Goal: Task Accomplishment & Management: Complete application form

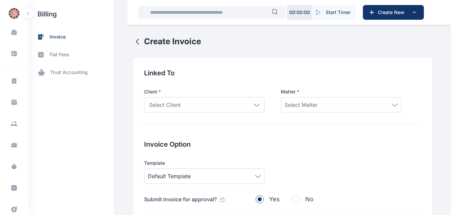
click at [249, 107] on div "Select Client" at bounding box center [204, 104] width 121 height 15
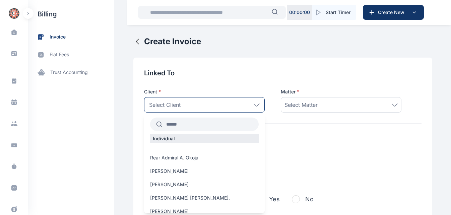
click at [192, 126] on input "text" at bounding box center [210, 124] width 97 height 12
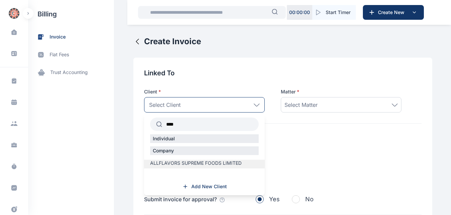
type input "****"
click at [193, 168] on div "ALLFLAVORS SUPREME FOODS LIMITED" at bounding box center [204, 164] width 121 height 9
click at [197, 160] on span "ALLFLAVORS SUPREME FOODS LIMITED" at bounding box center [196, 163] width 92 height 7
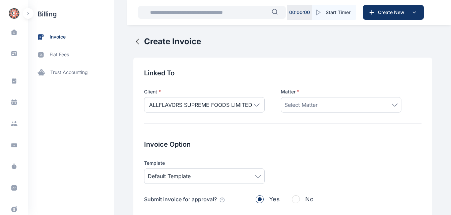
click at [320, 101] on div "Select Matter" at bounding box center [341, 105] width 113 height 8
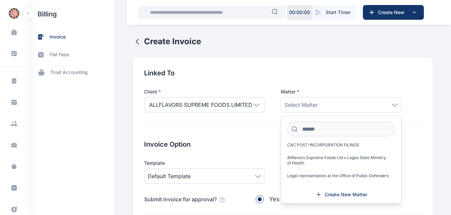
scroll to position [21, 0]
click at [347, 173] on span "Legal representation at the Office of Public Defenders" at bounding box center [338, 175] width 102 height 5
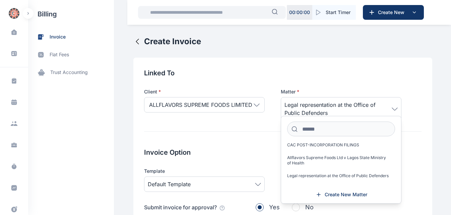
click at [247, 148] on h2 "Invoice Option" at bounding box center [283, 152] width 278 height 9
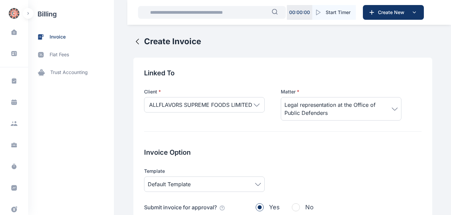
click at [311, 177] on div "Template Default Template" at bounding box center [283, 180] width 278 height 24
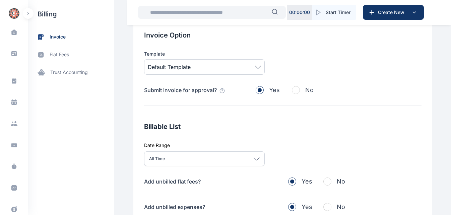
scroll to position [121, 0]
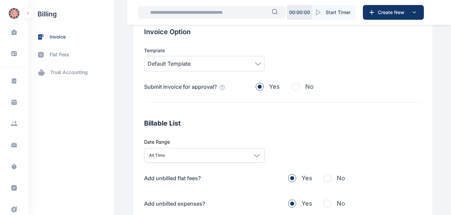
click at [325, 181] on span "button" at bounding box center [327, 178] width 8 height 8
click at [328, 203] on button "No" at bounding box center [334, 203] width 22 height 9
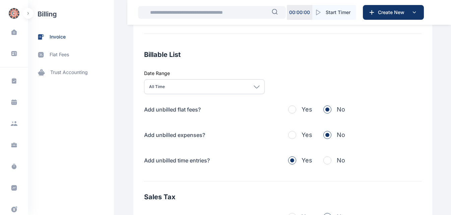
scroll to position [201, 0]
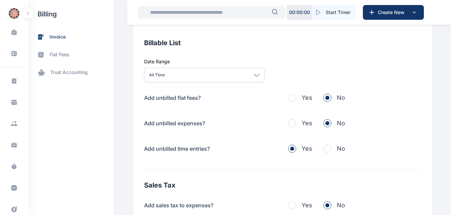
click at [323, 147] on span "button" at bounding box center [327, 149] width 8 height 8
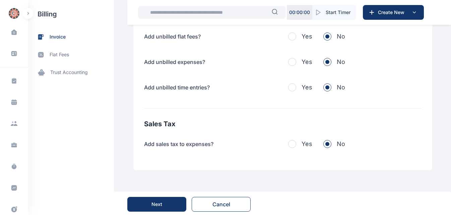
scroll to position [264, 0]
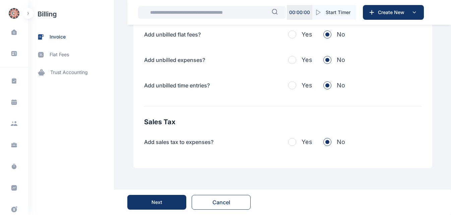
click at [288, 140] on span "button" at bounding box center [292, 142] width 8 height 8
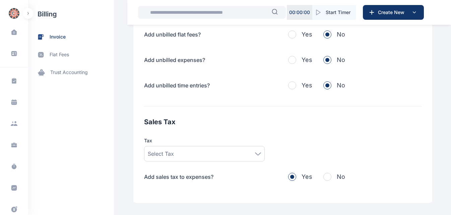
click at [323, 177] on span "button" at bounding box center [327, 177] width 8 height 8
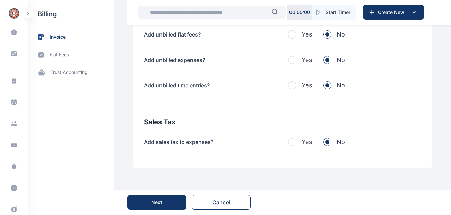
click at [150, 198] on button "Next" at bounding box center [156, 202] width 59 height 15
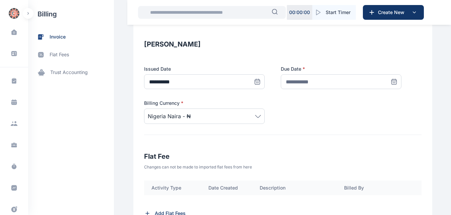
scroll to position [102, 0]
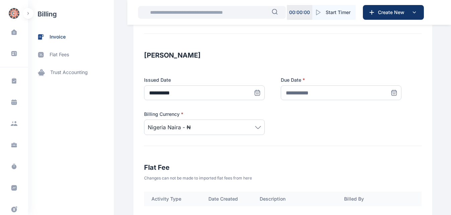
click at [260, 93] on icon at bounding box center [257, 93] width 5 height 5
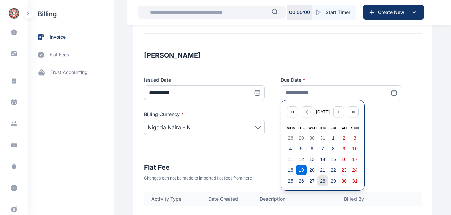
click at [317, 177] on button "28" at bounding box center [322, 181] width 11 height 11
type input "**********"
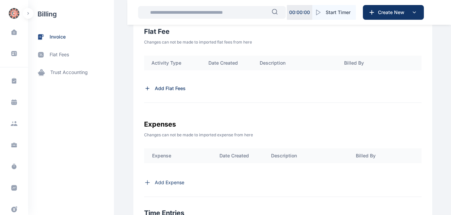
scroll to position [244, 0]
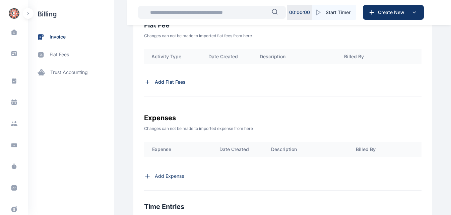
click at [172, 84] on p "Add Flat Fees" at bounding box center [170, 82] width 31 height 7
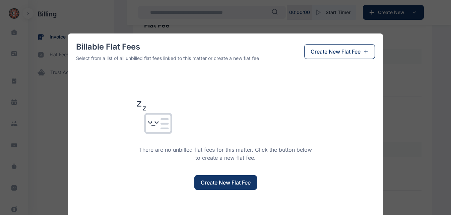
click at [331, 53] on span "Create New Flat Fee" at bounding box center [336, 52] width 50 height 8
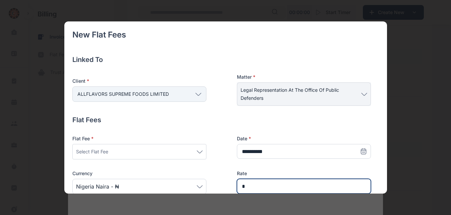
click at [240, 186] on input "*" at bounding box center [304, 186] width 134 height 15
type input "*******"
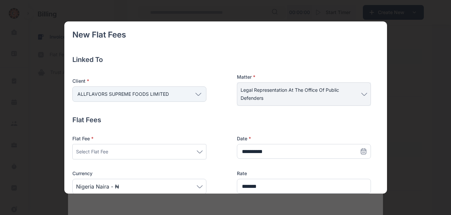
click at [219, 170] on div "**********" at bounding box center [221, 181] width 299 height 93
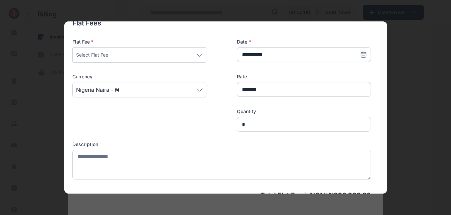
scroll to position [98, 0]
click at [202, 56] on div "Select Flat Fee" at bounding box center [139, 54] width 127 height 8
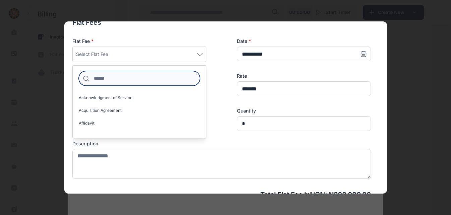
click at [152, 83] on input at bounding box center [139, 78] width 121 height 15
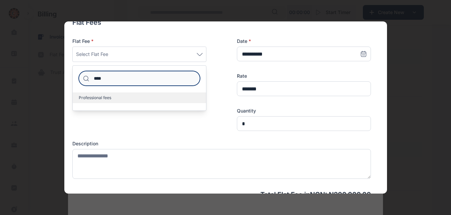
type input "****"
click at [116, 98] on label "Professional fees" at bounding box center [139, 98] width 133 height 11
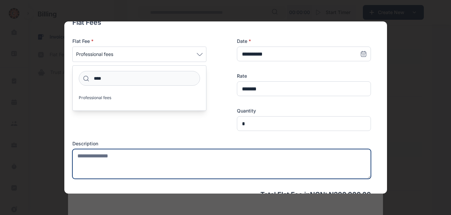
click at [101, 159] on textarea at bounding box center [221, 164] width 299 height 30
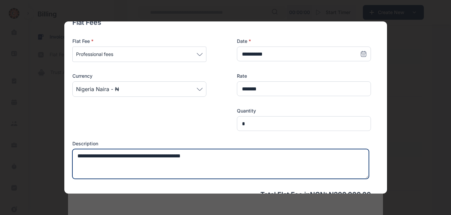
type textarea "**********"
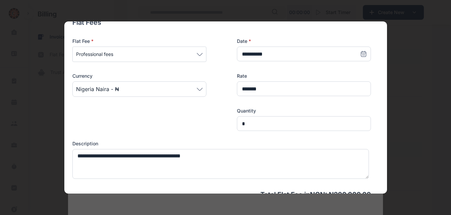
click at [115, 135] on div "**********" at bounding box center [221, 99] width 299 height 163
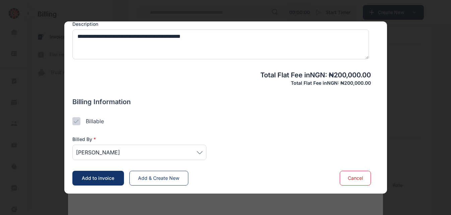
scroll to position [298, 0]
click at [200, 153] on icon at bounding box center [200, 152] width 6 height 3
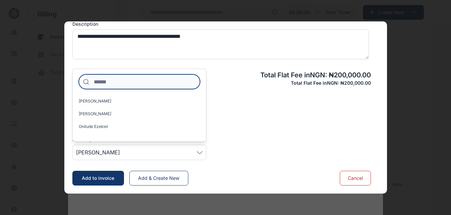
click at [123, 82] on input at bounding box center [139, 81] width 121 height 15
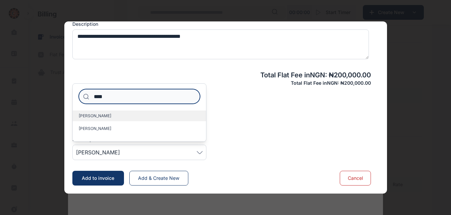
type input "****"
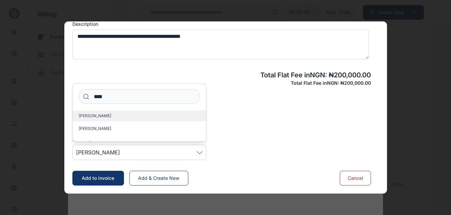
click at [104, 120] on label "[PERSON_NAME]" at bounding box center [139, 116] width 133 height 11
click at [114, 116] on label "[PERSON_NAME]" at bounding box center [139, 116] width 133 height 11
click at [109, 179] on span "Add to invoice" at bounding box center [98, 178] width 33 height 6
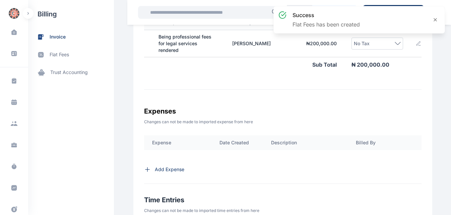
scroll to position [0, 121]
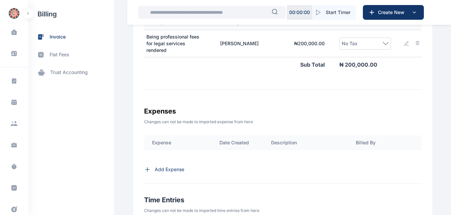
click at [383, 42] on icon at bounding box center [386, 43] width 6 height 3
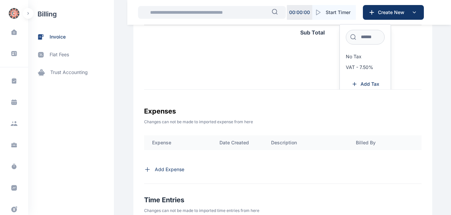
scroll to position [33, 121]
click at [357, 64] on span "VAT - 7.50%" at bounding box center [359, 66] width 27 height 5
click at [157, 166] on p "Add Expense" at bounding box center [169, 169] width 29 height 7
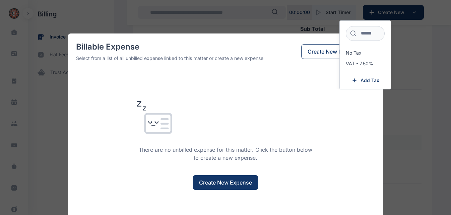
click at [215, 183] on span "Create New Expense" at bounding box center [225, 183] width 53 height 8
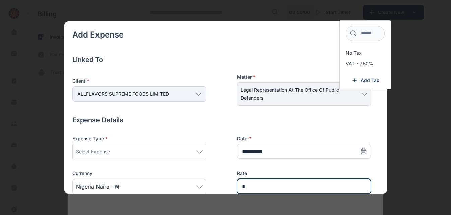
click at [240, 185] on input "*" at bounding box center [304, 186] width 134 height 15
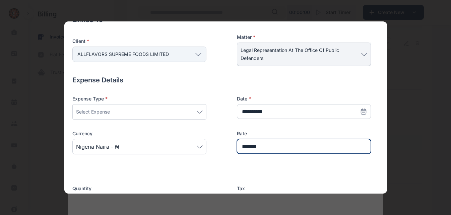
scroll to position [45, 0]
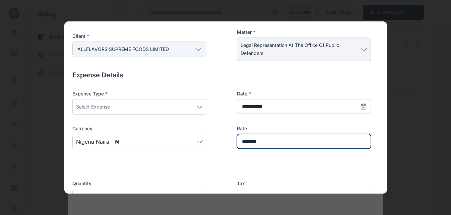
type input "*******"
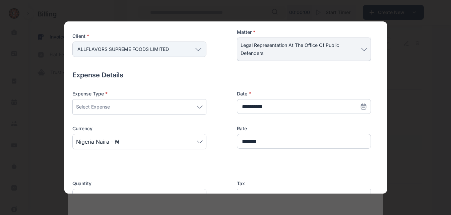
click at [197, 107] on icon at bounding box center [200, 107] width 6 height 3
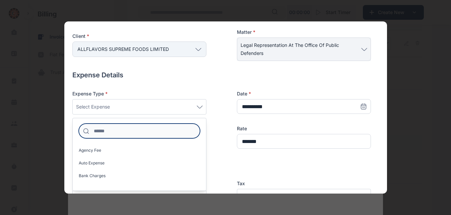
click at [120, 133] on input at bounding box center [139, 131] width 121 height 15
type input "*"
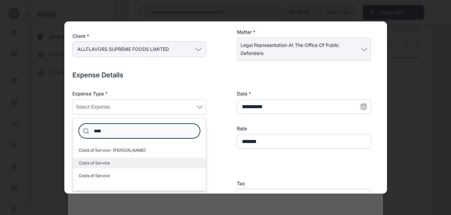
type input "****"
click at [118, 161] on label "Costs of Service" at bounding box center [139, 163] width 133 height 11
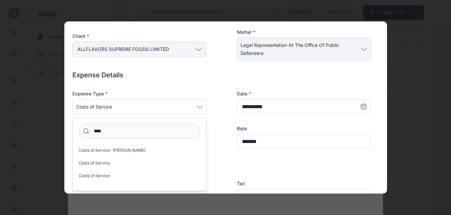
click at [233, 158] on div "**********" at bounding box center [221, 126] width 299 height 70
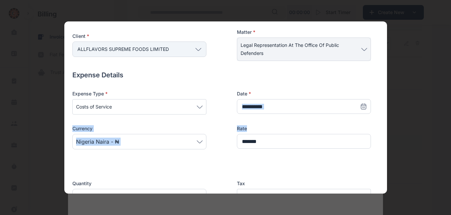
drag, startPoint x: 387, startPoint y: 103, endPoint x: 386, endPoint y: 122, distance: 18.5
click at [385, 125] on div "Add Expense Linked To Client * ALLFLAVORS SUPREME FOODS LIMITED Individual Rear…" at bounding box center [225, 107] width 451 height 215
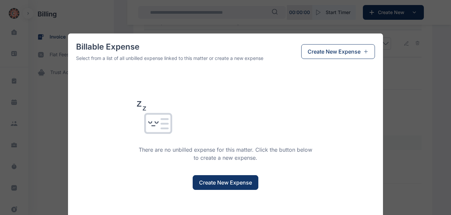
click at [397, 74] on div "Billable Expense Select from a list of all unbilled expense linked to this matt…" at bounding box center [225, 107] width 451 height 215
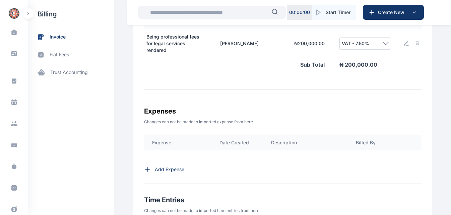
click at [155, 168] on p "Add Expense" at bounding box center [169, 169] width 29 height 7
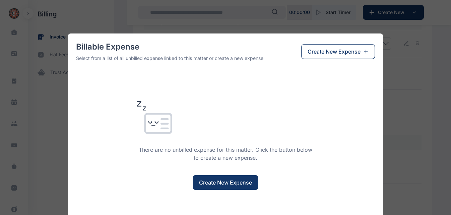
click at [225, 179] on span "Create New Expense" at bounding box center [225, 183] width 53 height 8
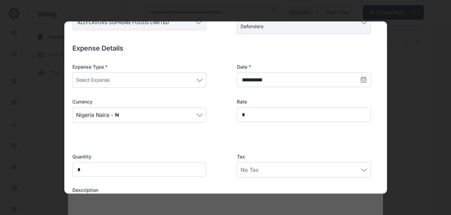
scroll to position [74, 0]
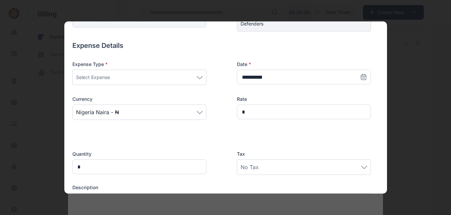
click at [197, 77] on icon at bounding box center [200, 77] width 6 height 3
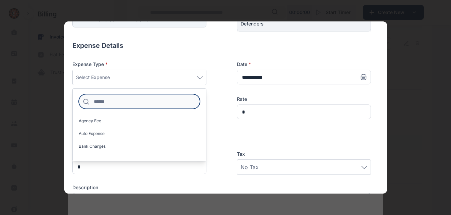
click at [126, 102] on input at bounding box center [139, 101] width 121 height 15
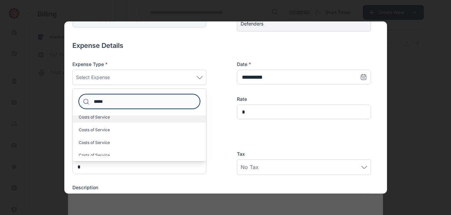
type input "*****"
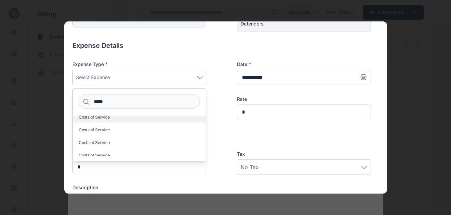
click at [129, 116] on label "Costs of Service" at bounding box center [139, 117] width 133 height 11
click at [229, 132] on div "**********" at bounding box center [221, 133] width 299 height 184
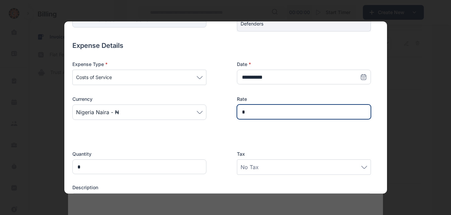
click at [239, 113] on input "*" at bounding box center [304, 112] width 134 height 15
type input "*******"
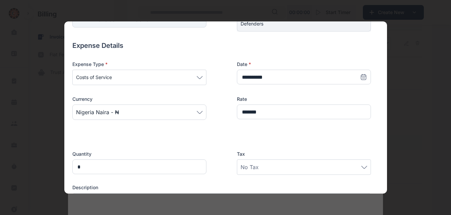
click at [212, 144] on div "Quantity * Tax No Tax" at bounding box center [221, 158] width 299 height 34
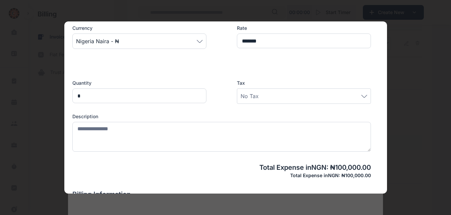
scroll to position [155, 0]
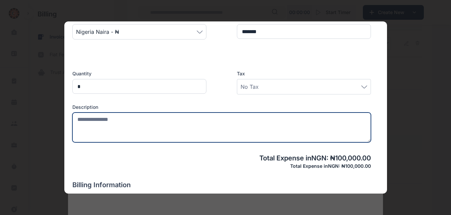
click at [119, 119] on textarea at bounding box center [221, 128] width 299 height 30
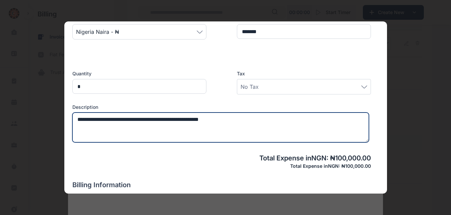
drag, startPoint x: 235, startPoint y: 120, endPoint x: 79, endPoint y: 118, distance: 156.6
click at [79, 118] on textarea "**********" at bounding box center [220, 128] width 297 height 30
paste textarea
type textarea "**********"
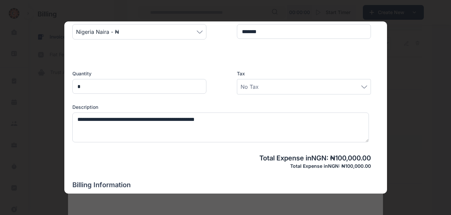
click at [242, 178] on div "Add Expense Linked To Client * ALLFLAVORS SUPREME FOODS LIMITED Individual Rear…" at bounding box center [221, 72] width 299 height 394
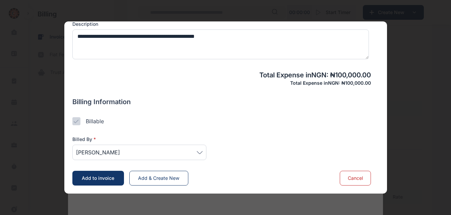
scroll to position [319, 0]
click at [199, 152] on icon at bounding box center [200, 152] width 6 height 3
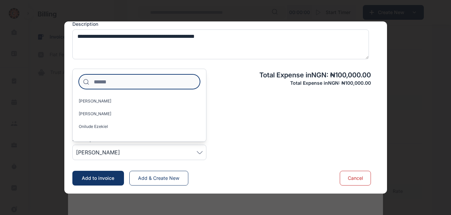
click at [122, 84] on input at bounding box center [139, 81] width 121 height 15
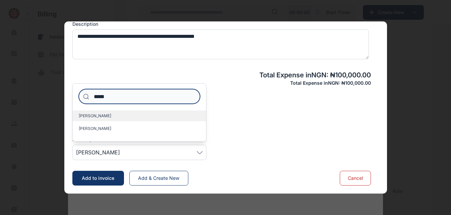
type input "*****"
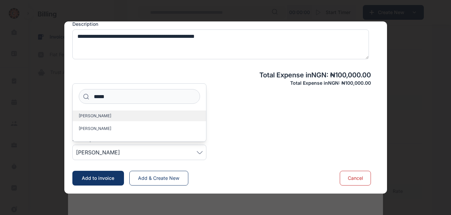
click at [112, 116] on label "[PERSON_NAME]" at bounding box center [139, 116] width 133 height 11
click at [243, 122] on div "Billable" at bounding box center [221, 121] width 299 height 8
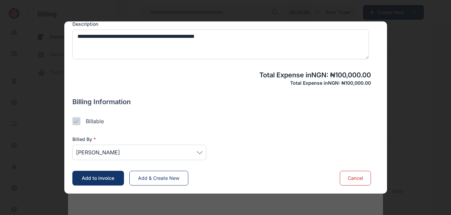
click at [99, 176] on span "Add to invoice" at bounding box center [98, 178] width 33 height 6
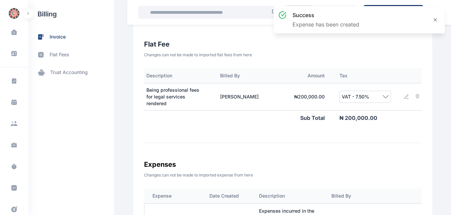
scroll to position [217, 0]
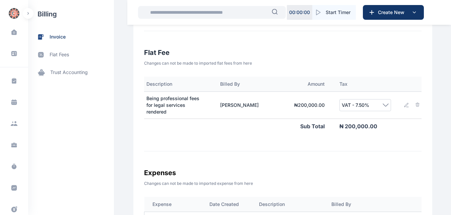
click at [404, 103] on icon at bounding box center [406, 105] width 5 height 5
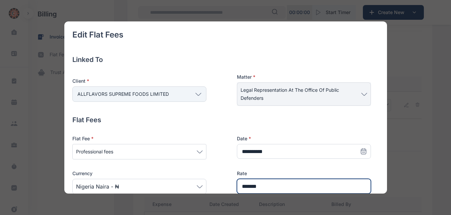
click at [246, 187] on input "*******" at bounding box center [304, 186] width 134 height 15
type input "*******"
click at [284, 120] on h4 "Flat Fees" at bounding box center [221, 119] width 299 height 9
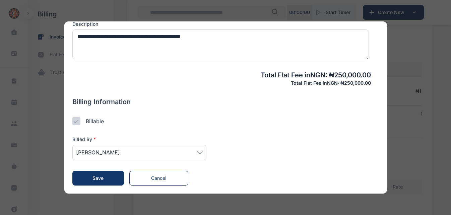
scroll to position [364, 0]
click at [105, 177] on button "Save" at bounding box center [98, 178] width 52 height 15
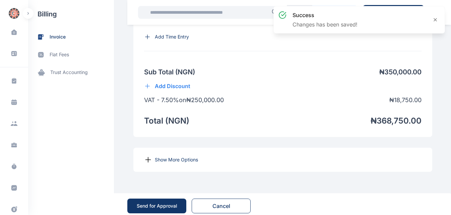
scroll to position [547, 0]
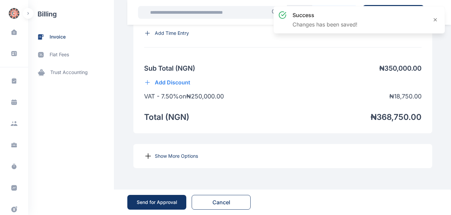
click at [156, 154] on p "Show More Options" at bounding box center [176, 156] width 43 height 7
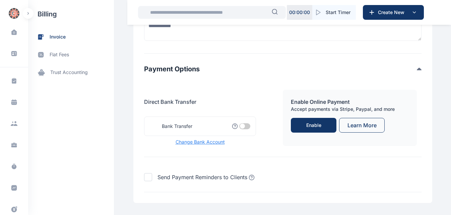
scroll to position [728, 0]
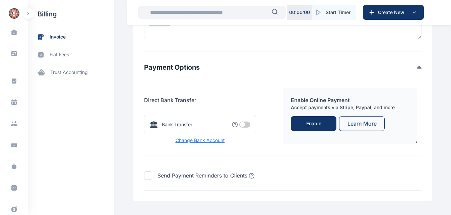
click at [240, 128] on span at bounding box center [244, 125] width 11 height 6
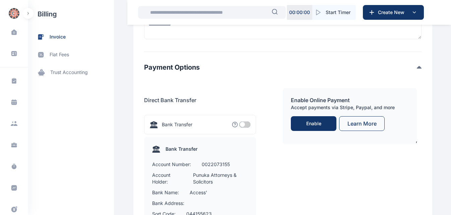
scroll to position [890, 0]
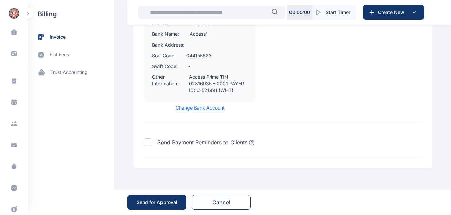
click at [163, 205] on div "Send for Approval" at bounding box center [157, 202] width 41 height 7
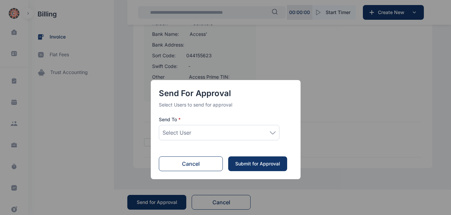
click at [246, 131] on div "Select User" at bounding box center [219, 133] width 113 height 8
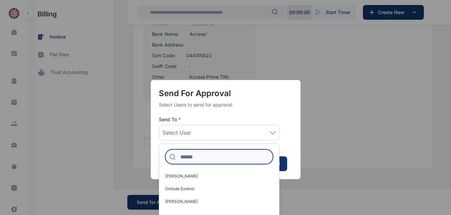
click at [182, 157] on input at bounding box center [219, 156] width 108 height 15
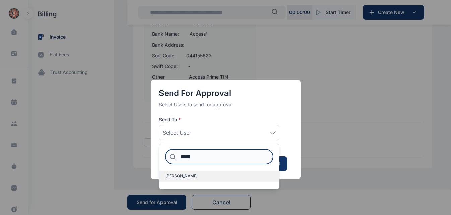
type input "*****"
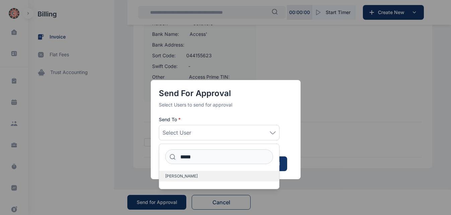
click at [187, 177] on span "[PERSON_NAME]" at bounding box center [181, 176] width 33 height 5
click at [290, 160] on div "Submit for Approval" at bounding box center [259, 164] width 67 height 15
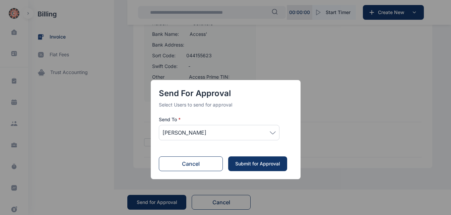
click at [270, 163] on div "Submit for Approval" at bounding box center [258, 164] width 46 height 7
